Goal: Information Seeking & Learning: Learn about a topic

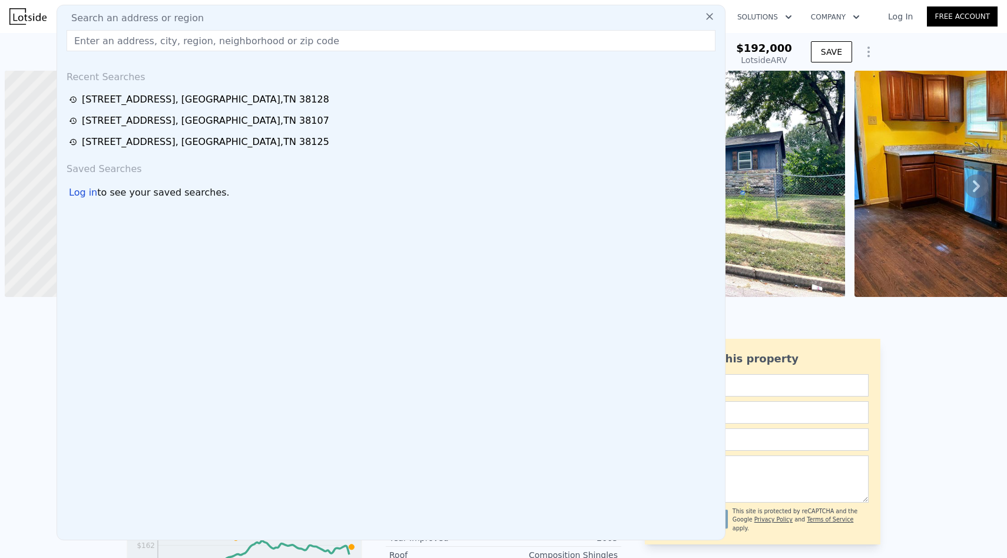
scroll to position [0, 5]
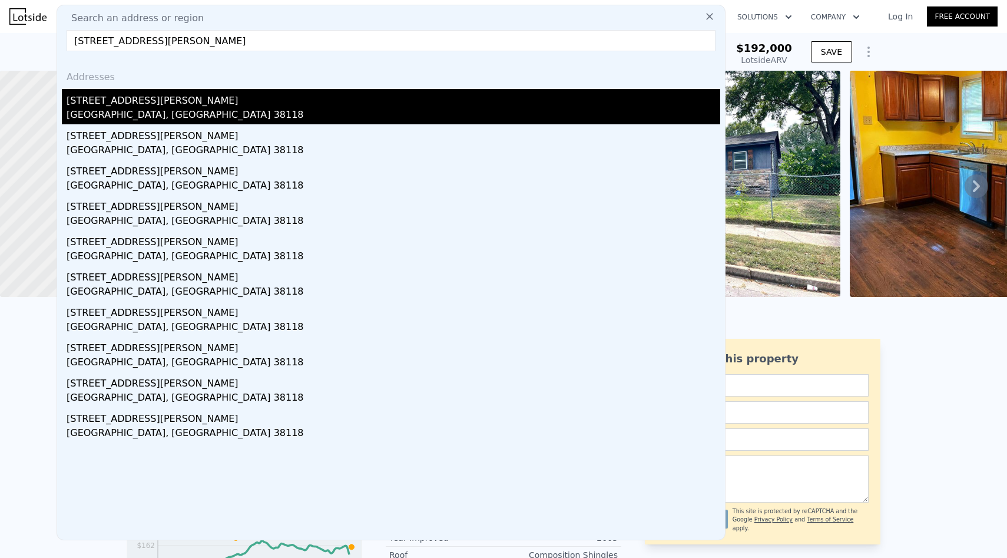
type input "[STREET_ADDRESS][PERSON_NAME]"
click at [547, 101] on div "[STREET_ADDRESS][PERSON_NAME]" at bounding box center [394, 98] width 654 height 19
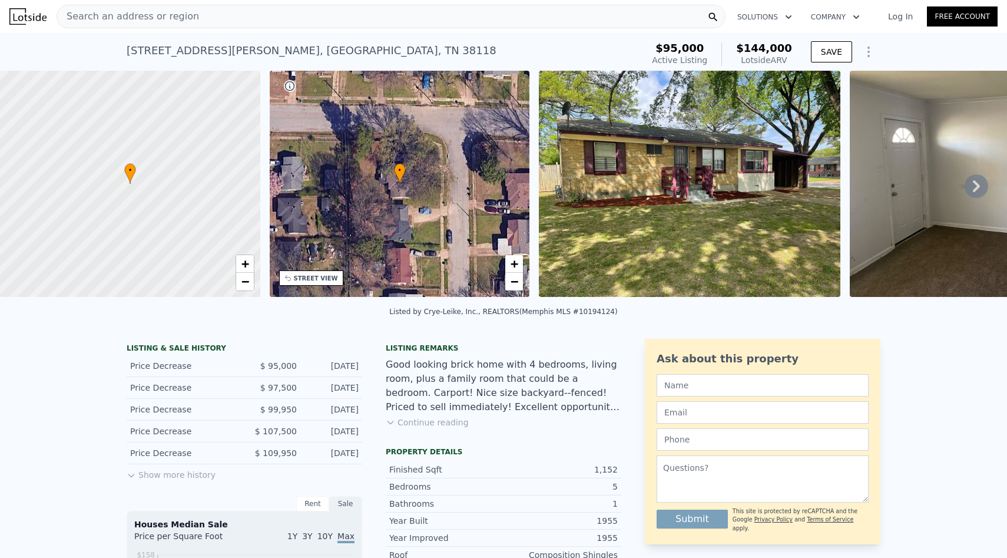
click at [422, 21] on div "Search an address or region" at bounding box center [391, 17] width 669 height 24
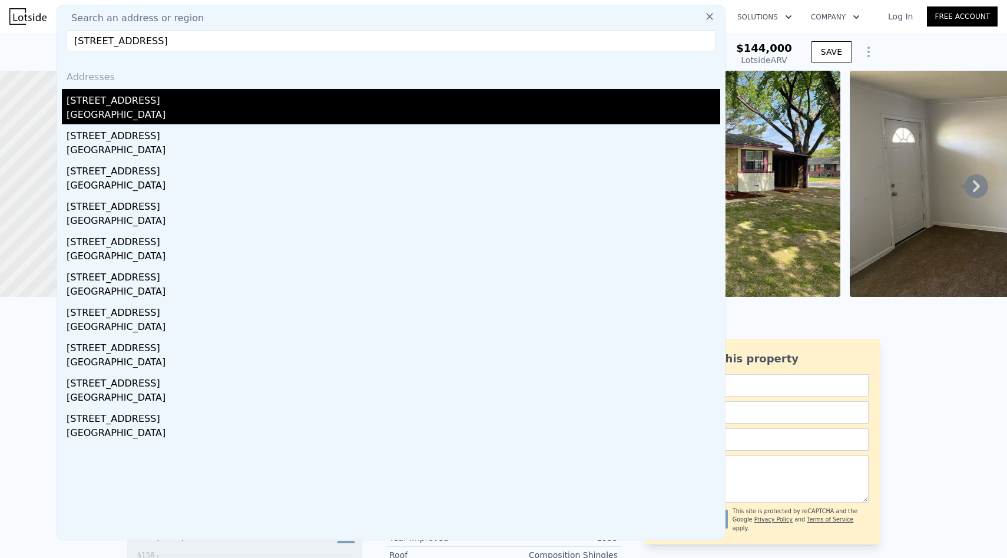
type input "[STREET_ADDRESS]"
click at [315, 106] on div "[STREET_ADDRESS]" at bounding box center [394, 98] width 654 height 19
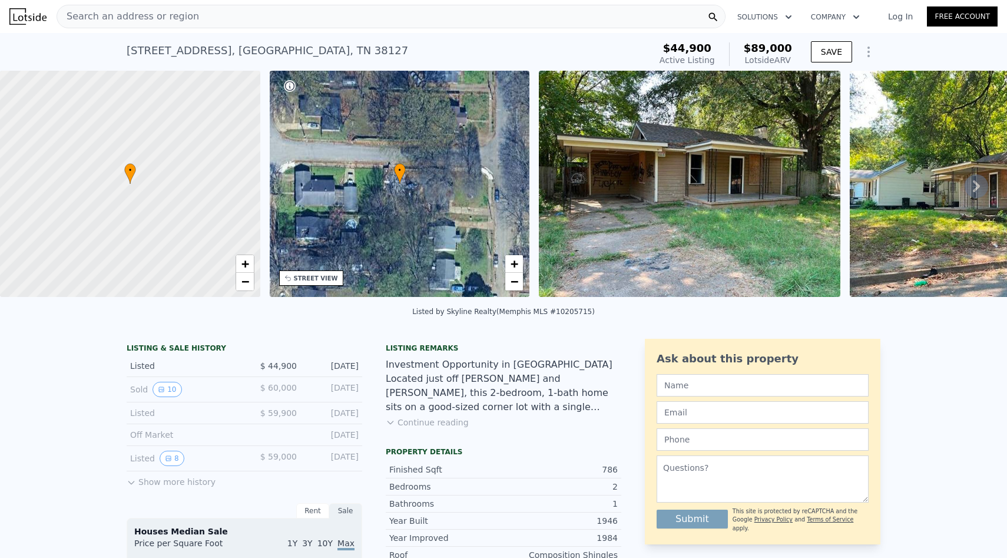
click at [416, 425] on button "Continue reading" at bounding box center [427, 422] width 83 height 12
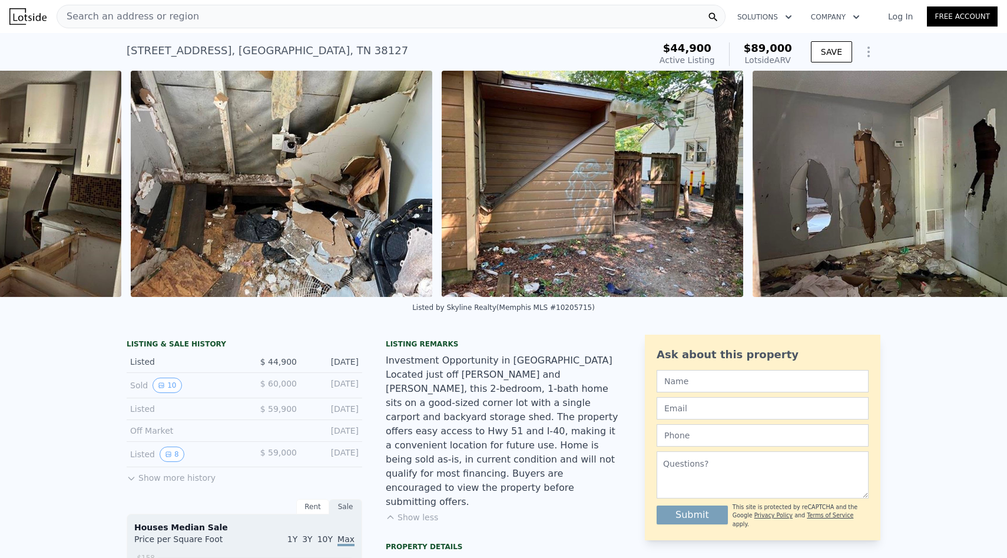
scroll to position [0, 5752]
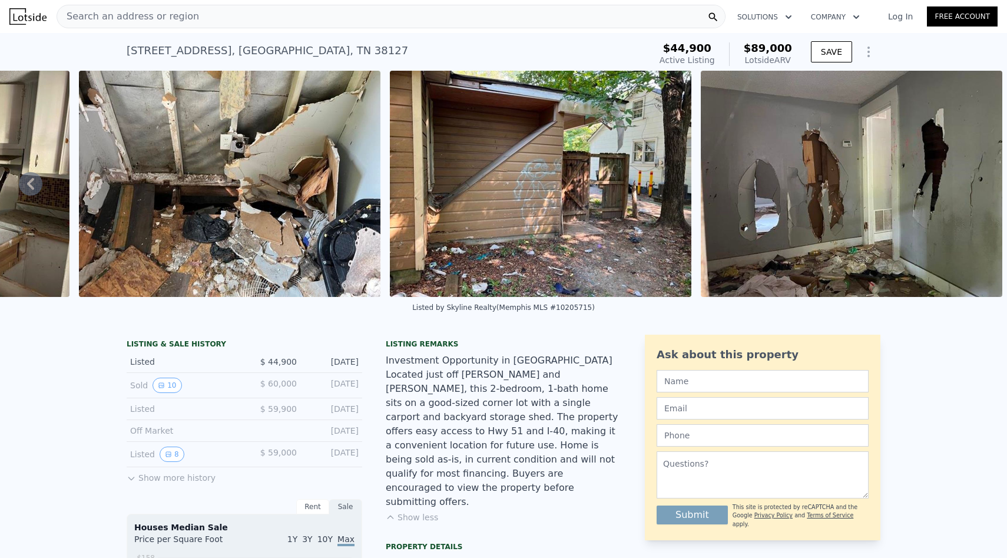
click at [498, 14] on div "Search an address or region" at bounding box center [391, 17] width 669 height 24
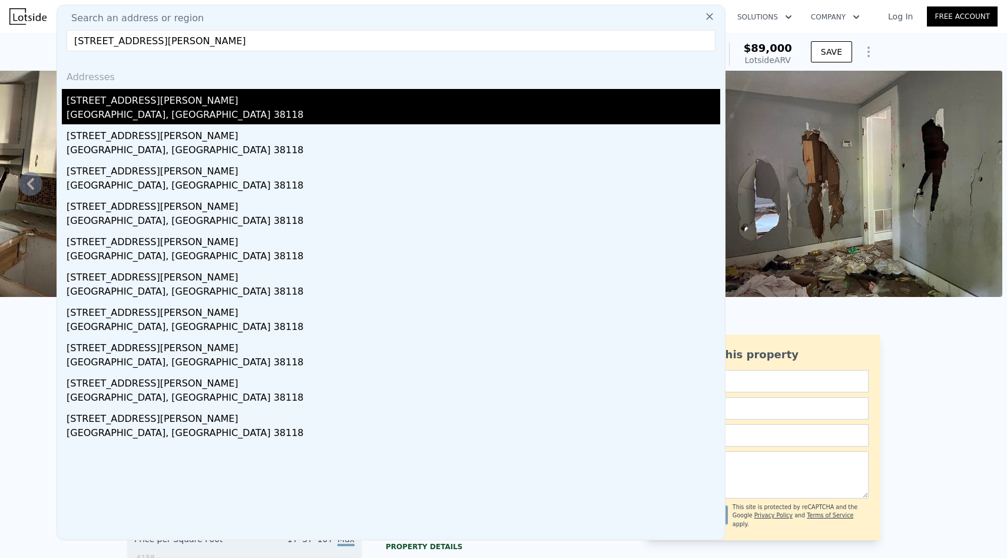
type input "[STREET_ADDRESS][PERSON_NAME]"
click at [461, 90] on div "[STREET_ADDRESS][PERSON_NAME]" at bounding box center [394, 98] width 654 height 19
type input "839"
type input "1250"
type input "10890"
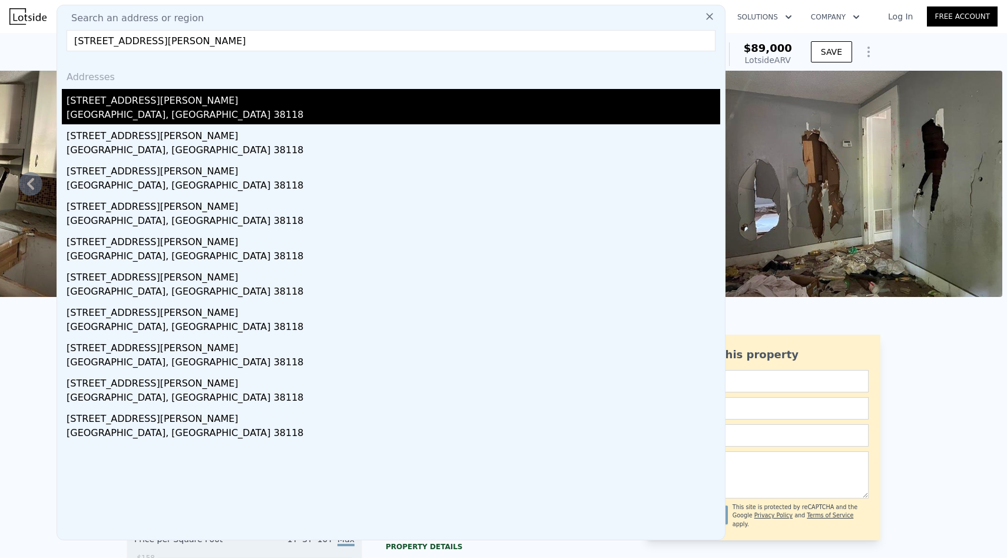
type input "$ 144,000"
type input "$ 33,930"
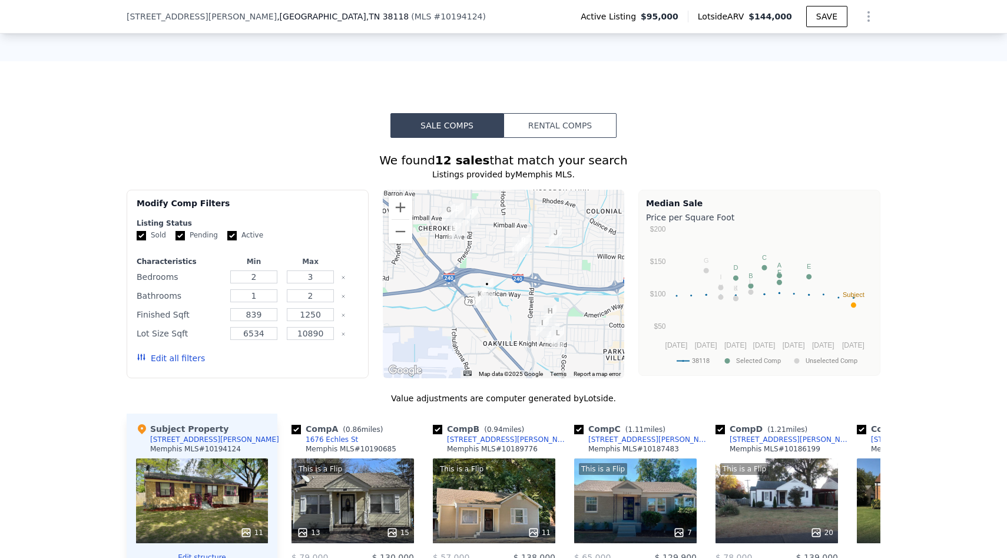
scroll to position [1044, 0]
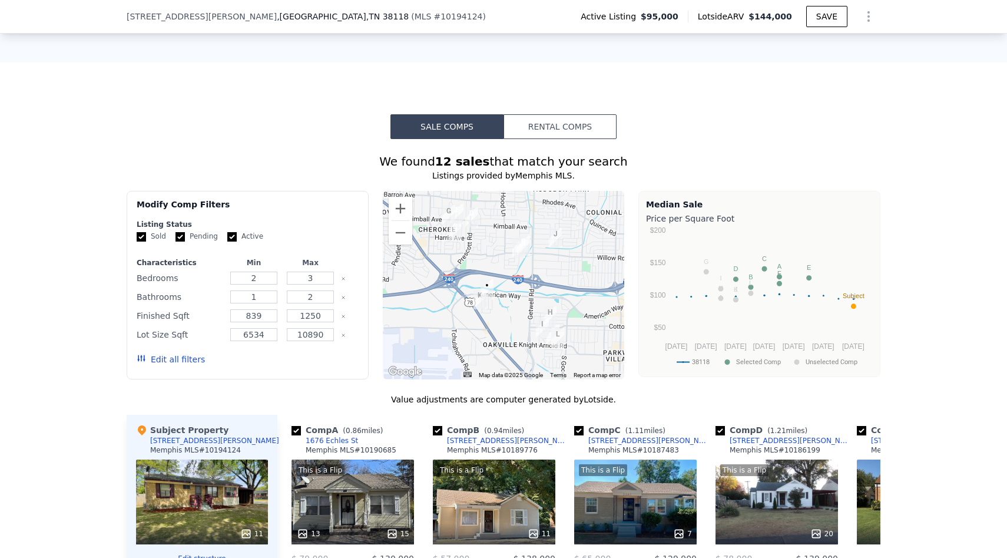
click at [478, 289] on img "2753 Mcmurray St" at bounding box center [480, 299] width 13 height 20
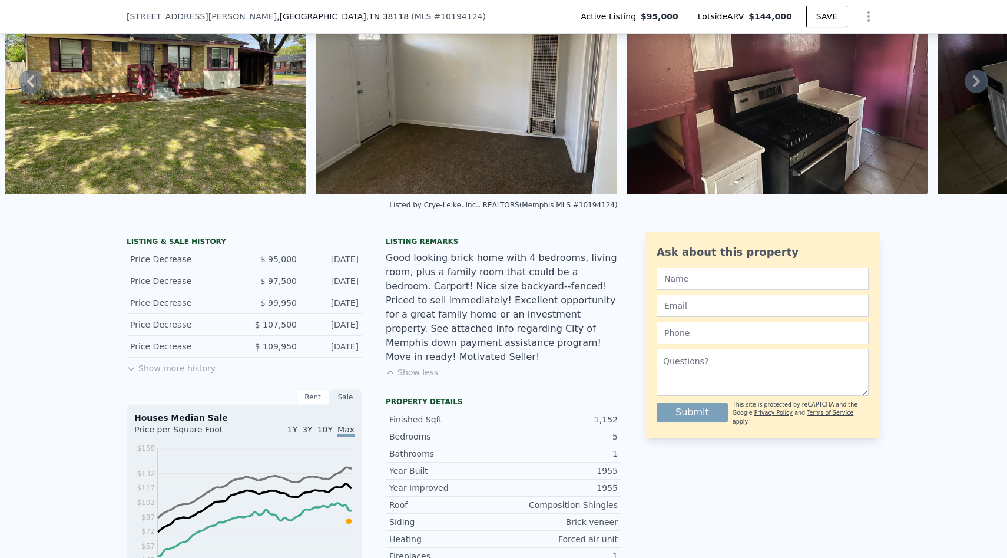
scroll to position [0, 0]
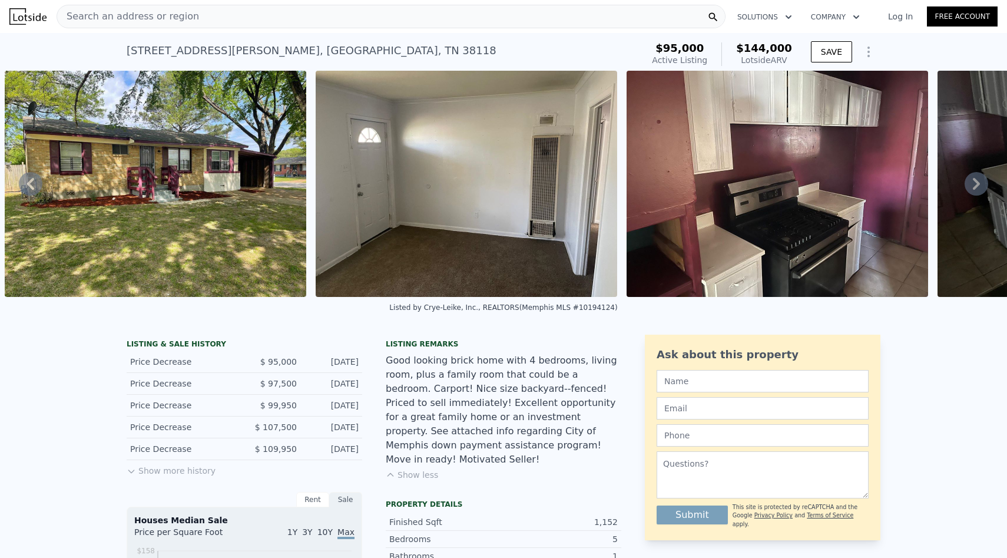
click at [226, 189] on img at bounding box center [156, 184] width 302 height 226
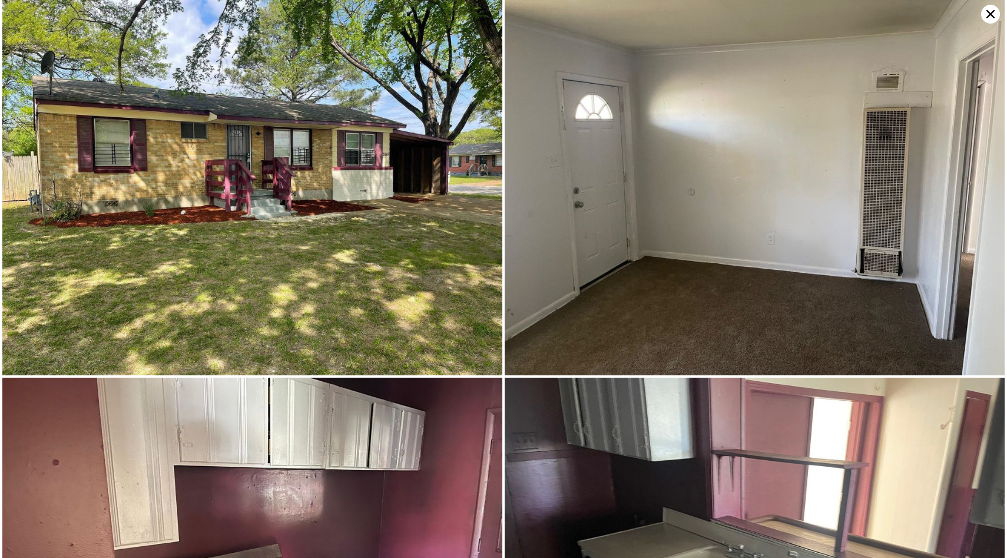
click at [988, 16] on icon at bounding box center [991, 14] width 8 height 8
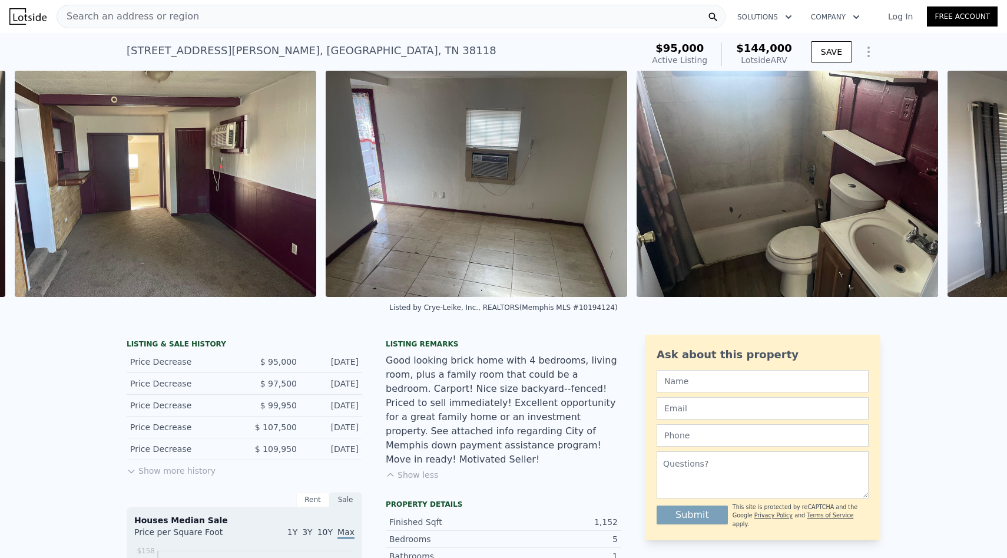
scroll to position [0, 1783]
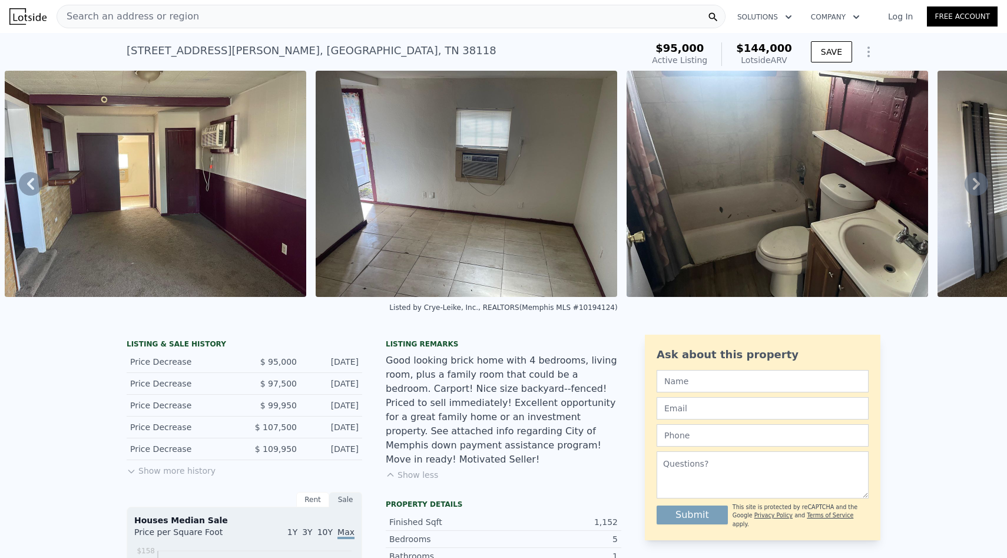
click at [528, 21] on div "Search an address or region" at bounding box center [391, 17] width 669 height 24
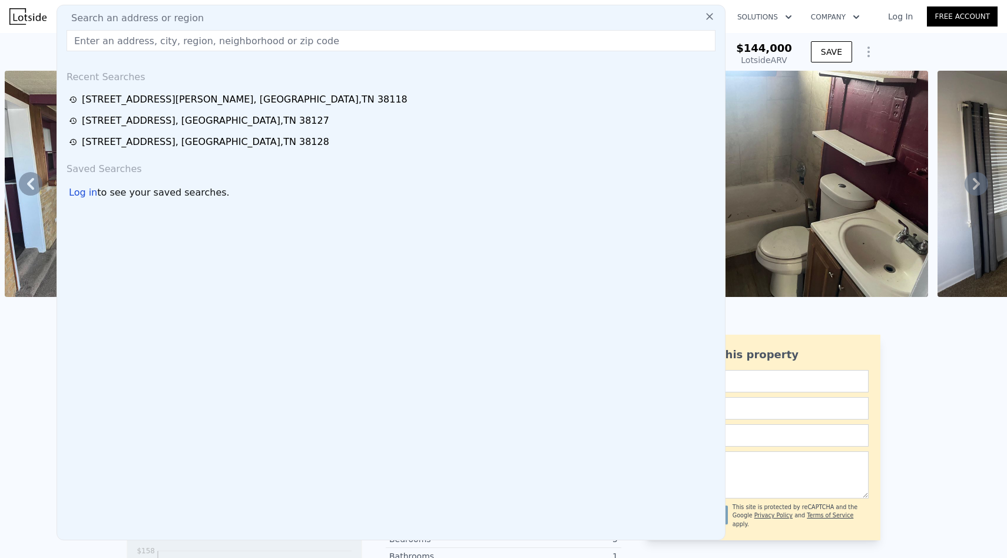
type input "[GEOGRAPHIC_DATA]"
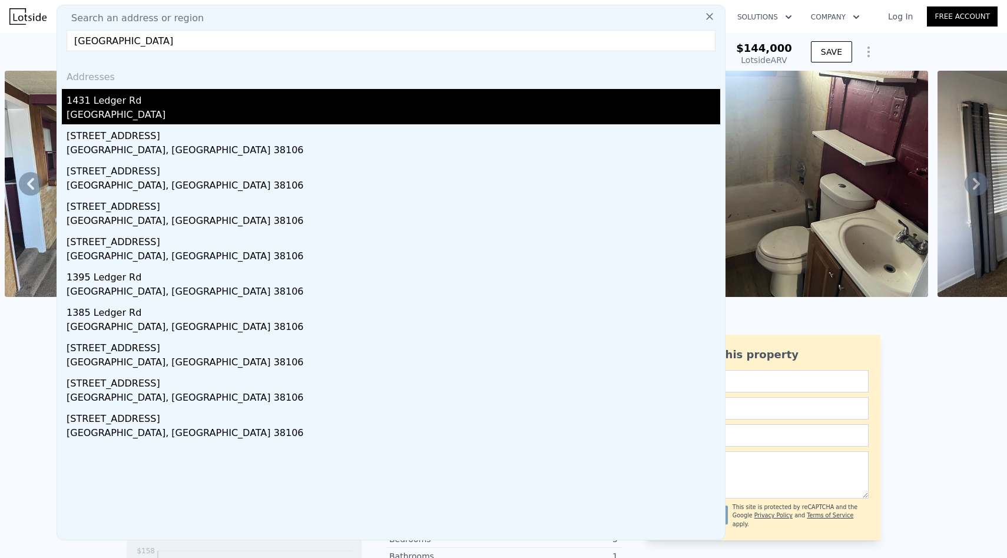
click at [478, 102] on div "1431 Ledger Rd" at bounding box center [394, 98] width 654 height 19
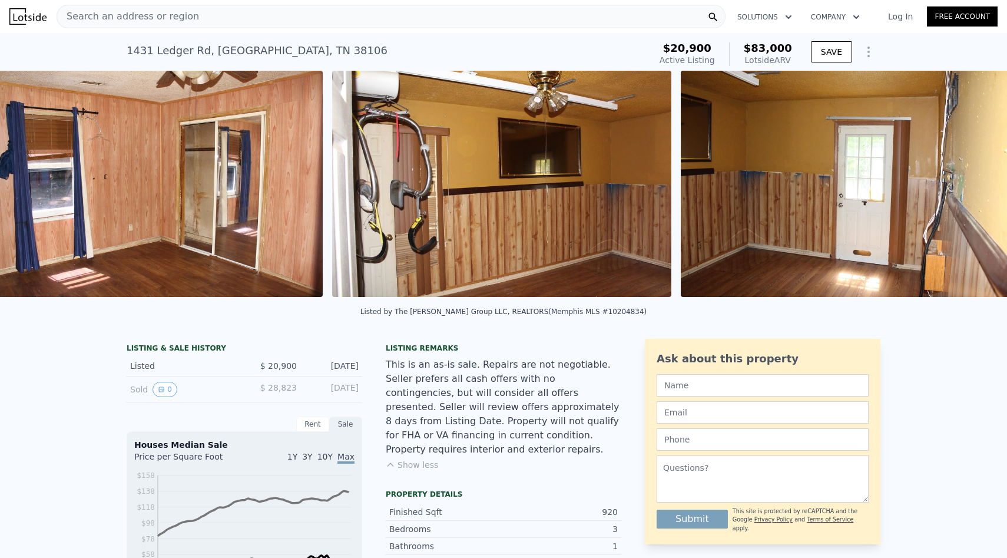
scroll to position [0, 4365]
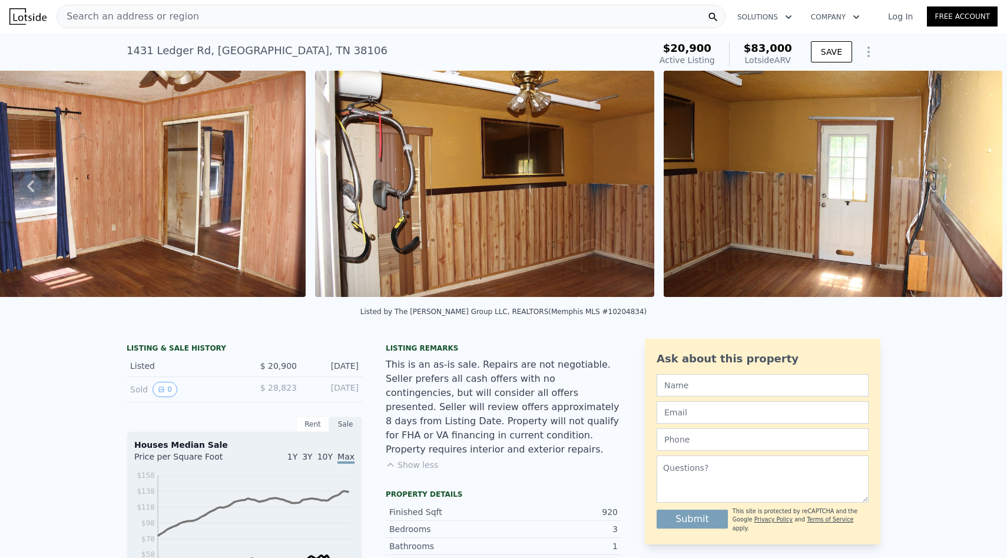
click at [412, 459] on button "Show less" at bounding box center [412, 465] width 52 height 12
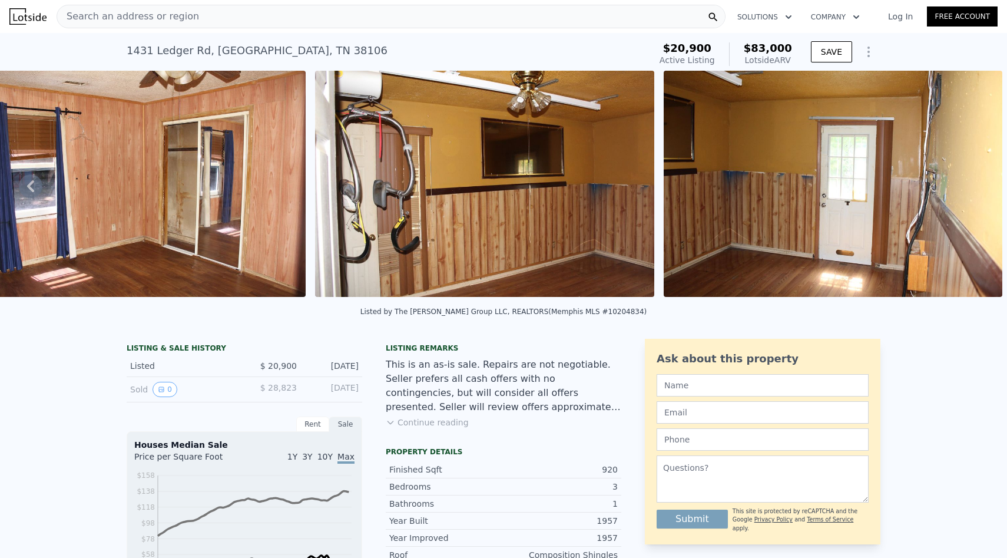
click at [412, 447] on div "Property details" at bounding box center [504, 451] width 236 height 9
click at [414, 427] on button "Continue reading" at bounding box center [427, 422] width 83 height 12
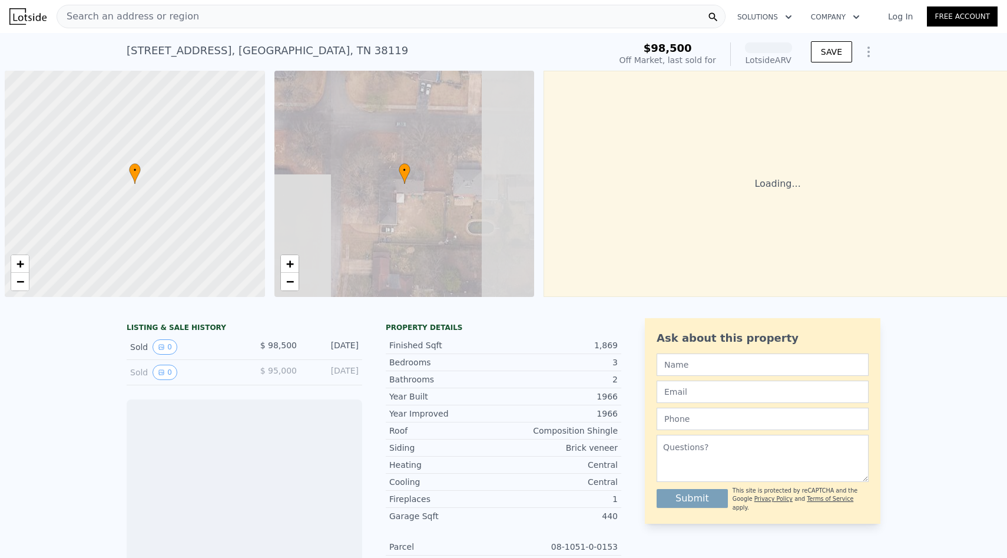
scroll to position [0, 5]
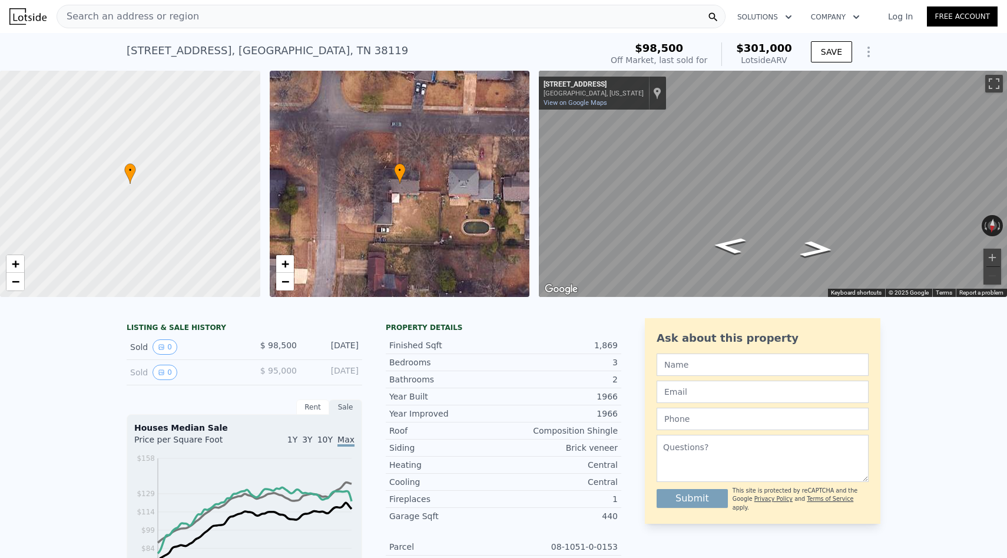
click at [531, 9] on div "Search an address or region" at bounding box center [391, 17] width 669 height 24
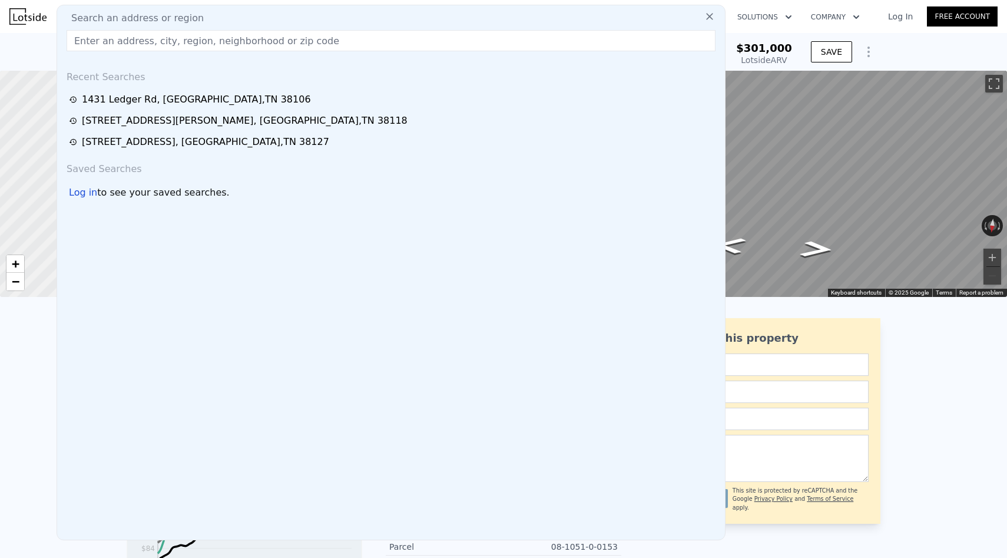
type input "[STREET_ADDRESS]"
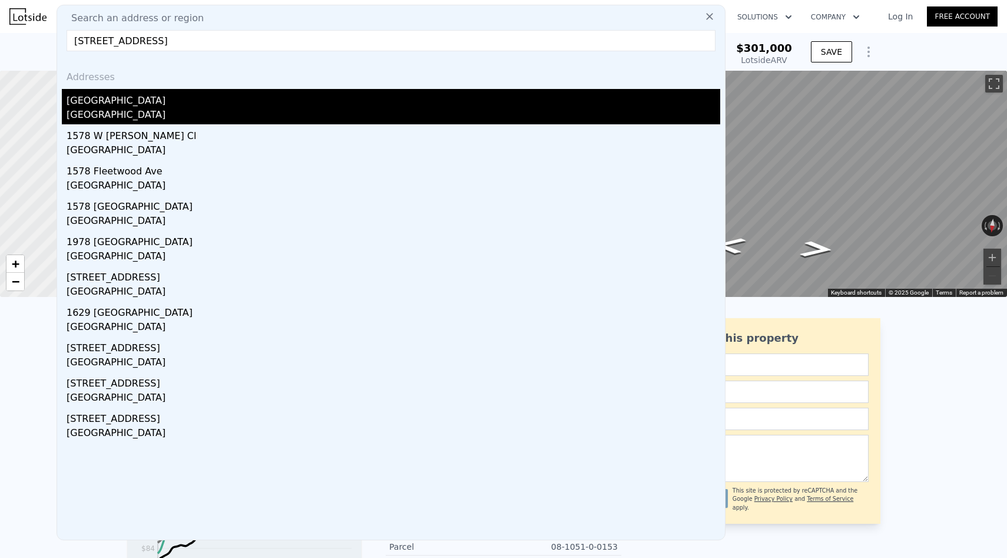
click at [426, 104] on div "1578 Southern Ave" at bounding box center [394, 98] width 654 height 19
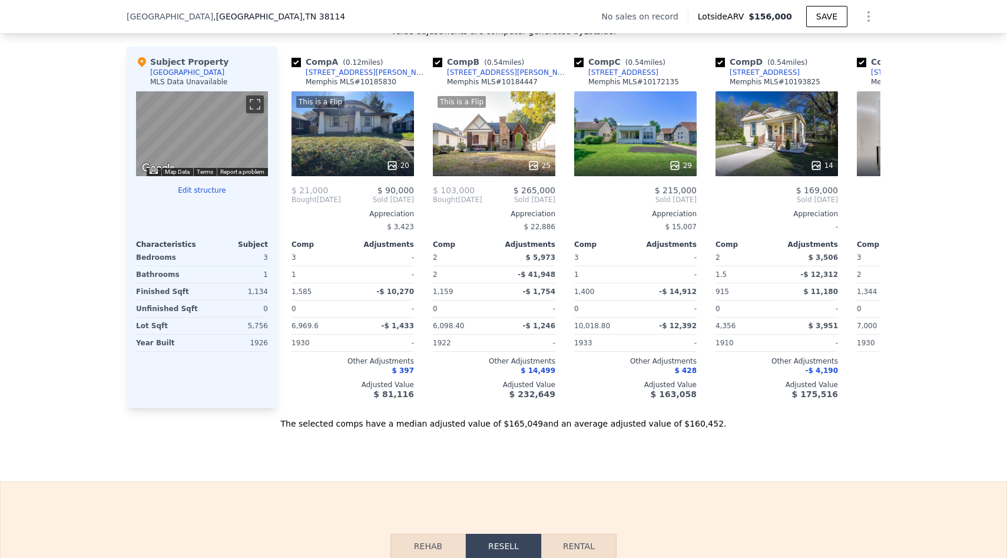
scroll to position [1132, 0]
